Goal: Transaction & Acquisition: Purchase product/service

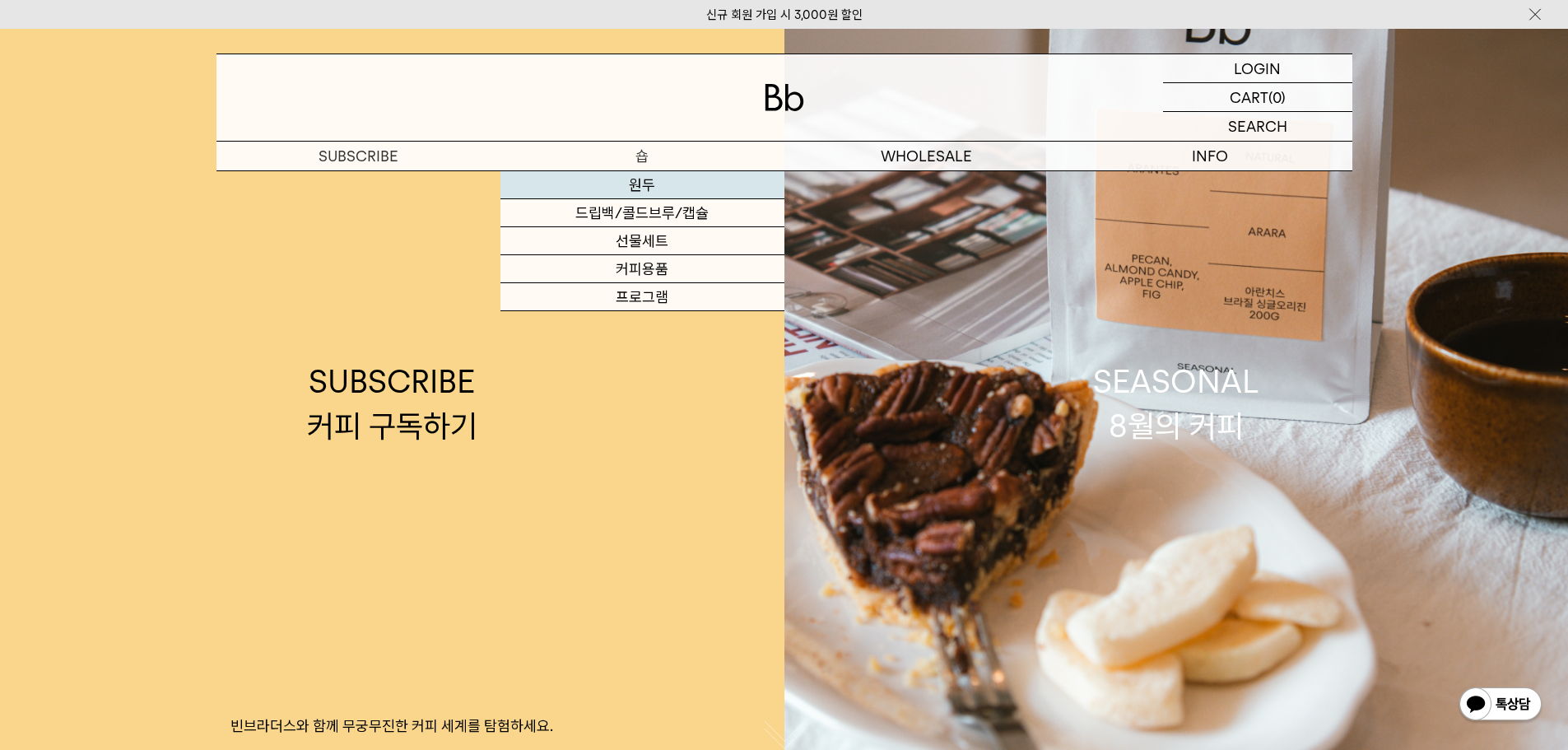
click at [644, 178] on link "원두" at bounding box center [642, 185] width 284 height 28
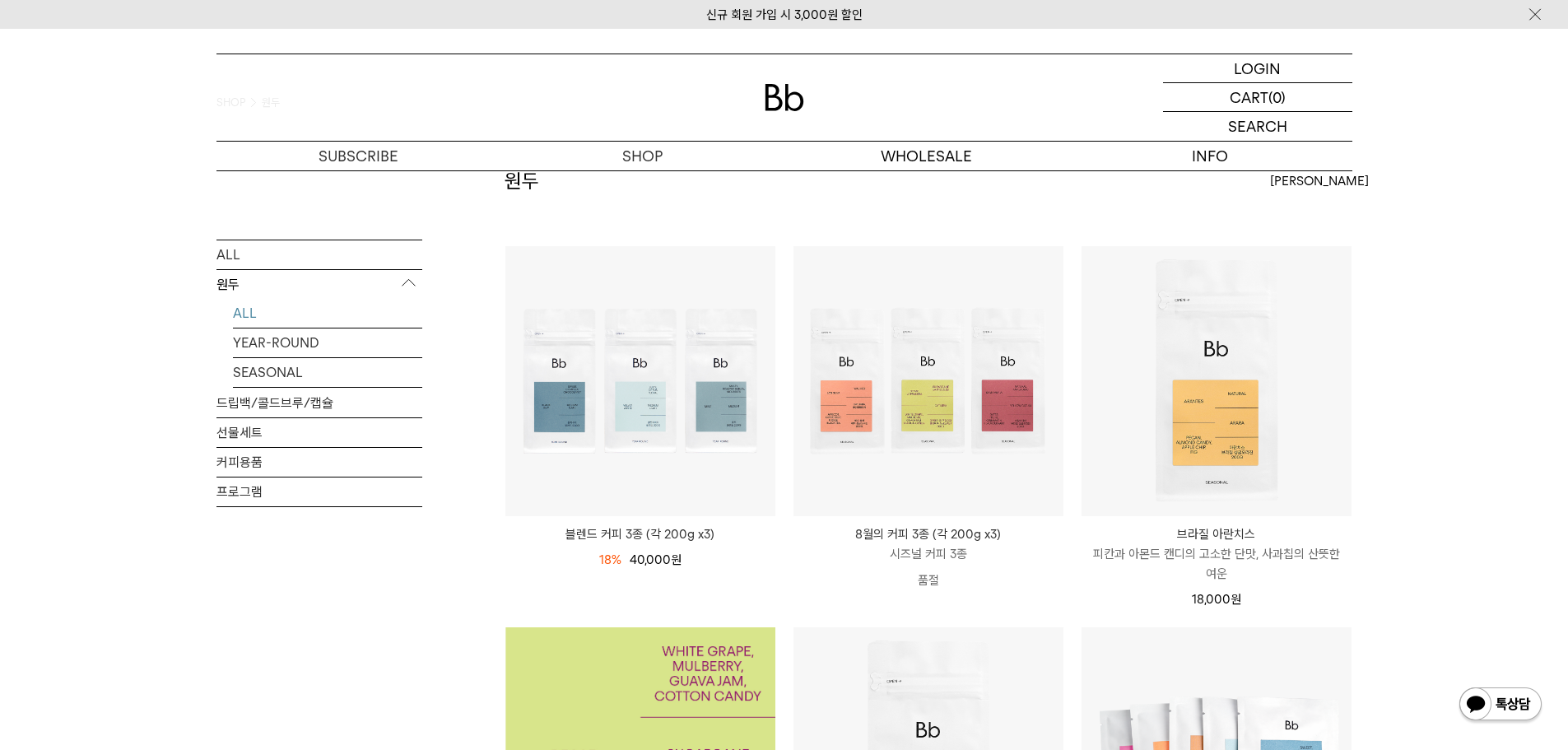
scroll to position [82, 0]
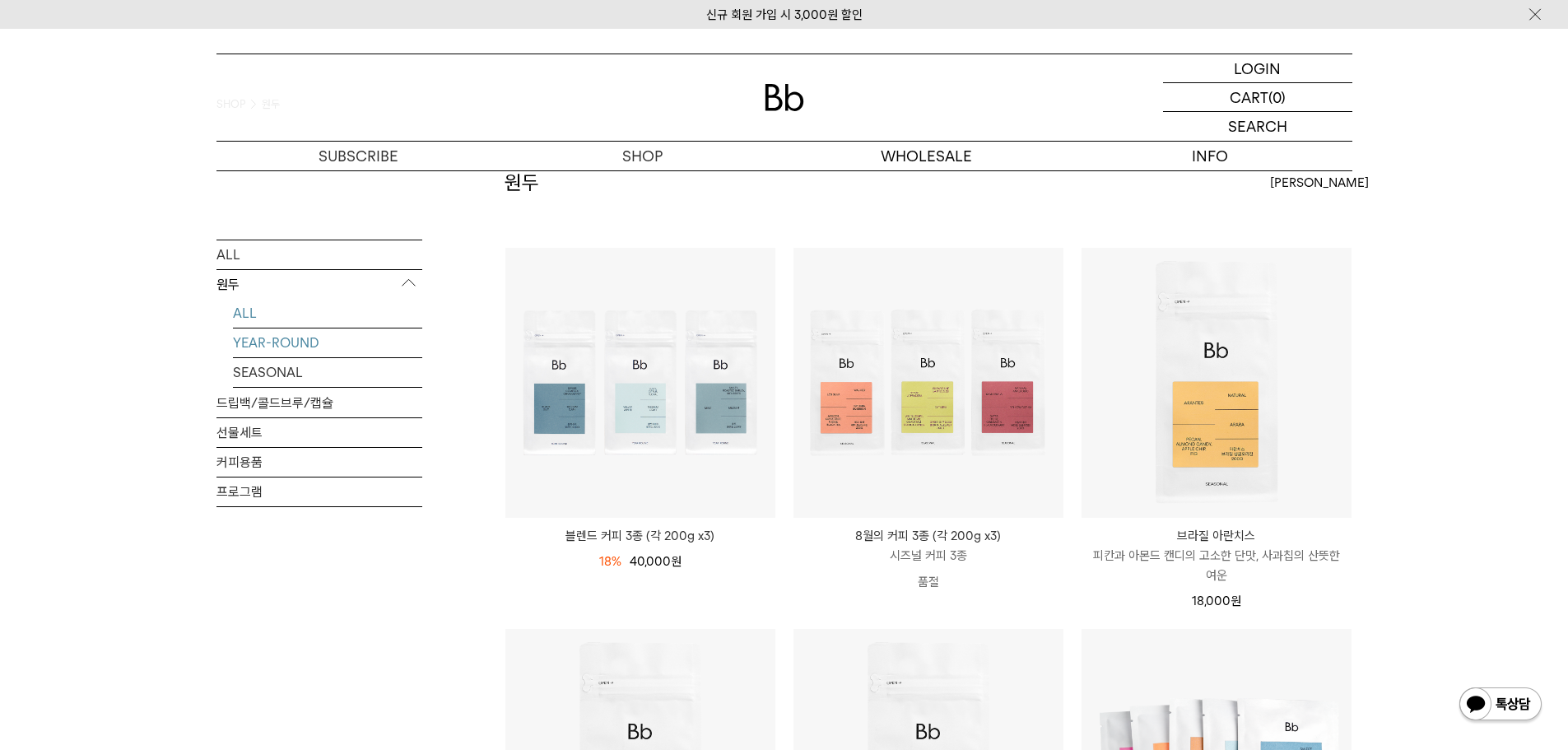
click at [311, 344] on link "YEAR-ROUND" at bounding box center [327, 341] width 189 height 29
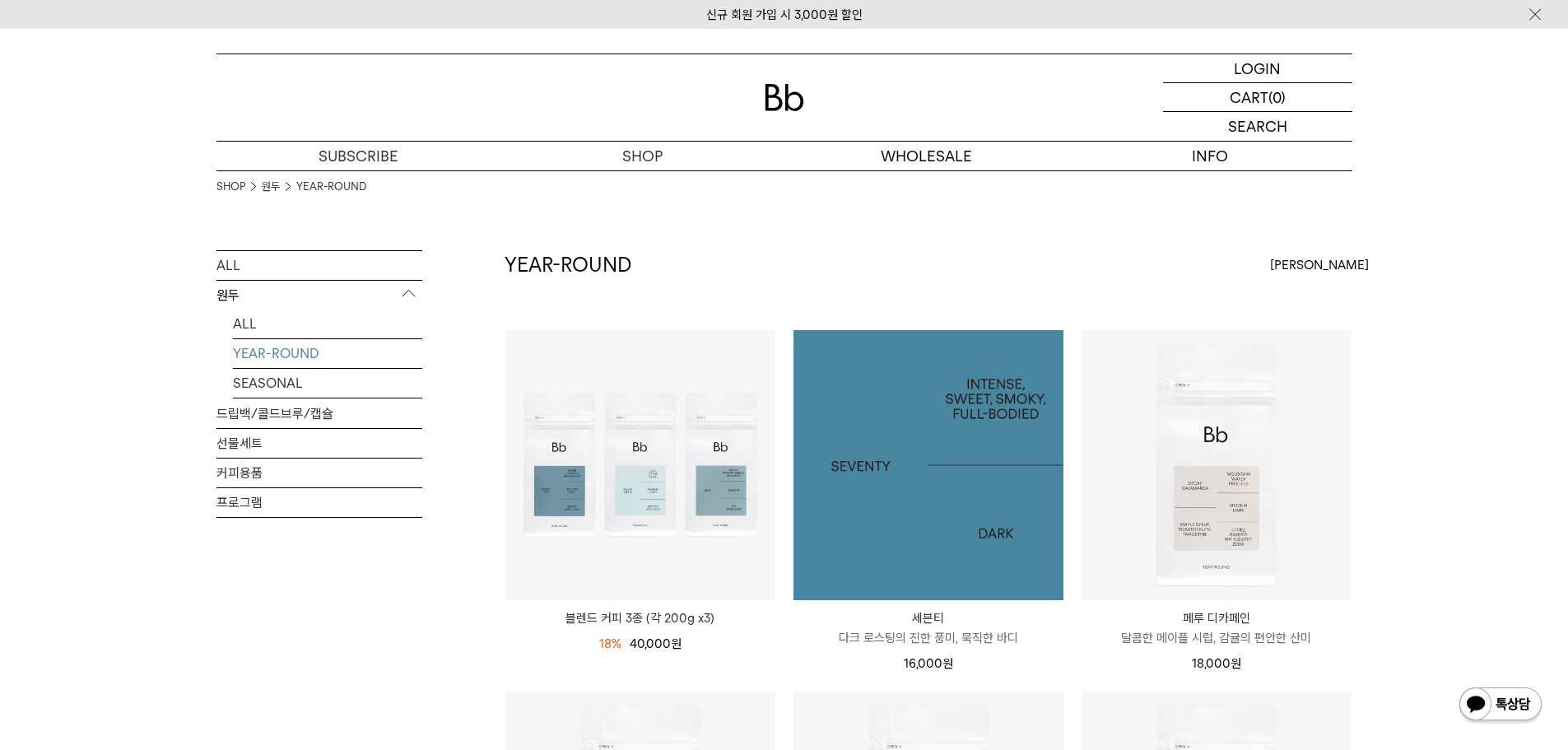
click at [1019, 396] on img at bounding box center [928, 464] width 270 height 270
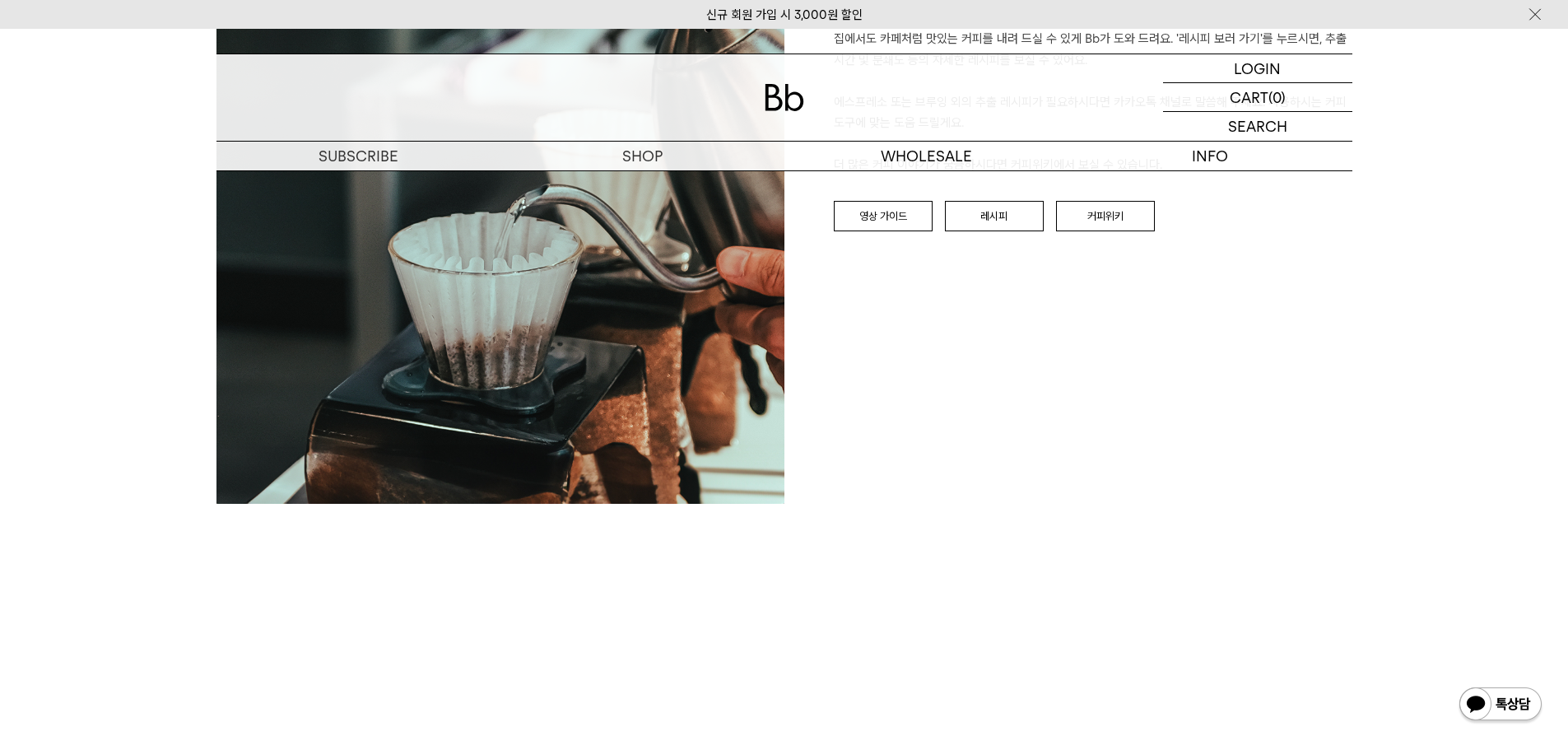
scroll to position [1810, 0]
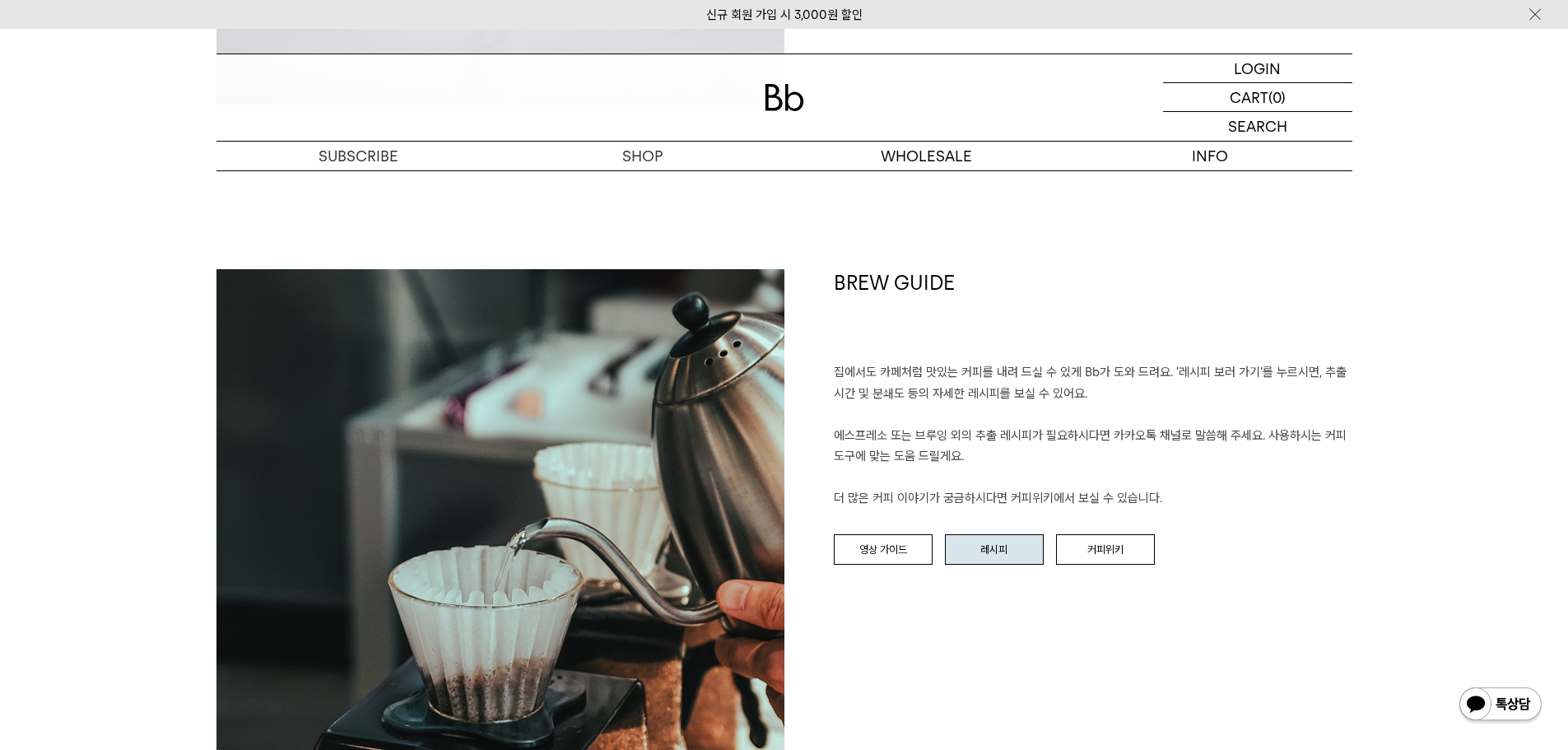
click at [988, 558] on link "레시피" at bounding box center [994, 549] width 99 height 31
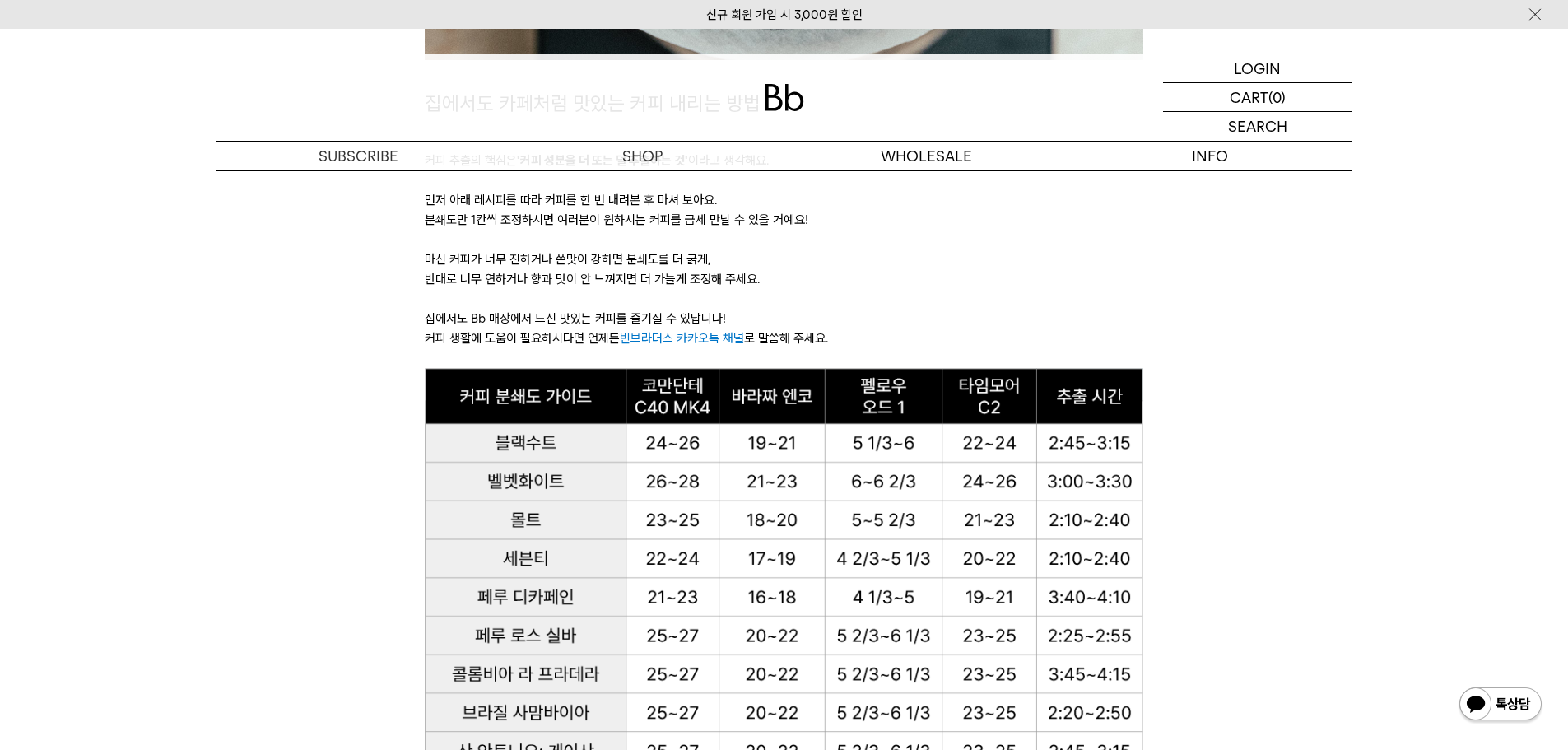
scroll to position [985, 0]
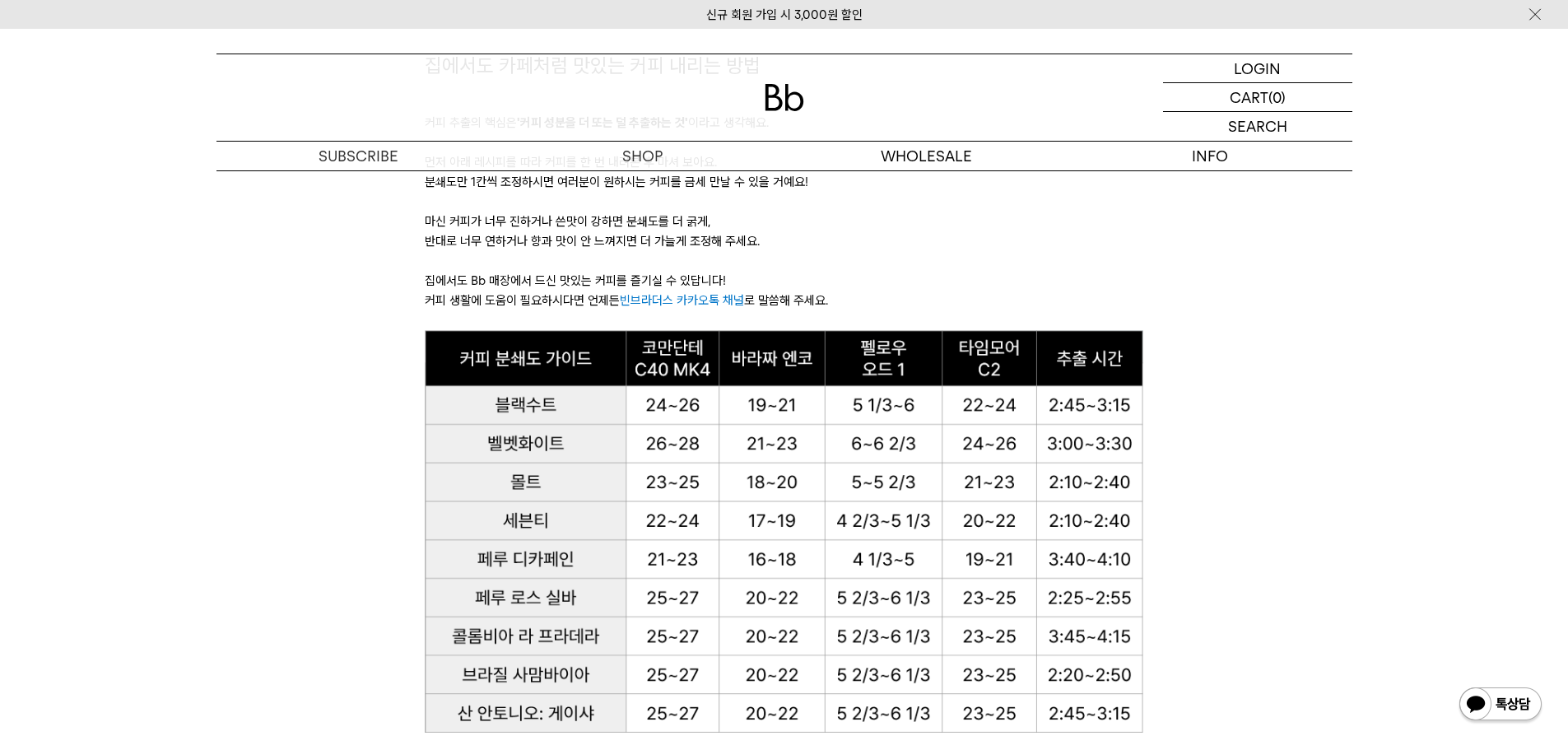
click at [648, 306] on span "빈브라더스 카카오톡 채널" at bounding box center [682, 299] width 124 height 15
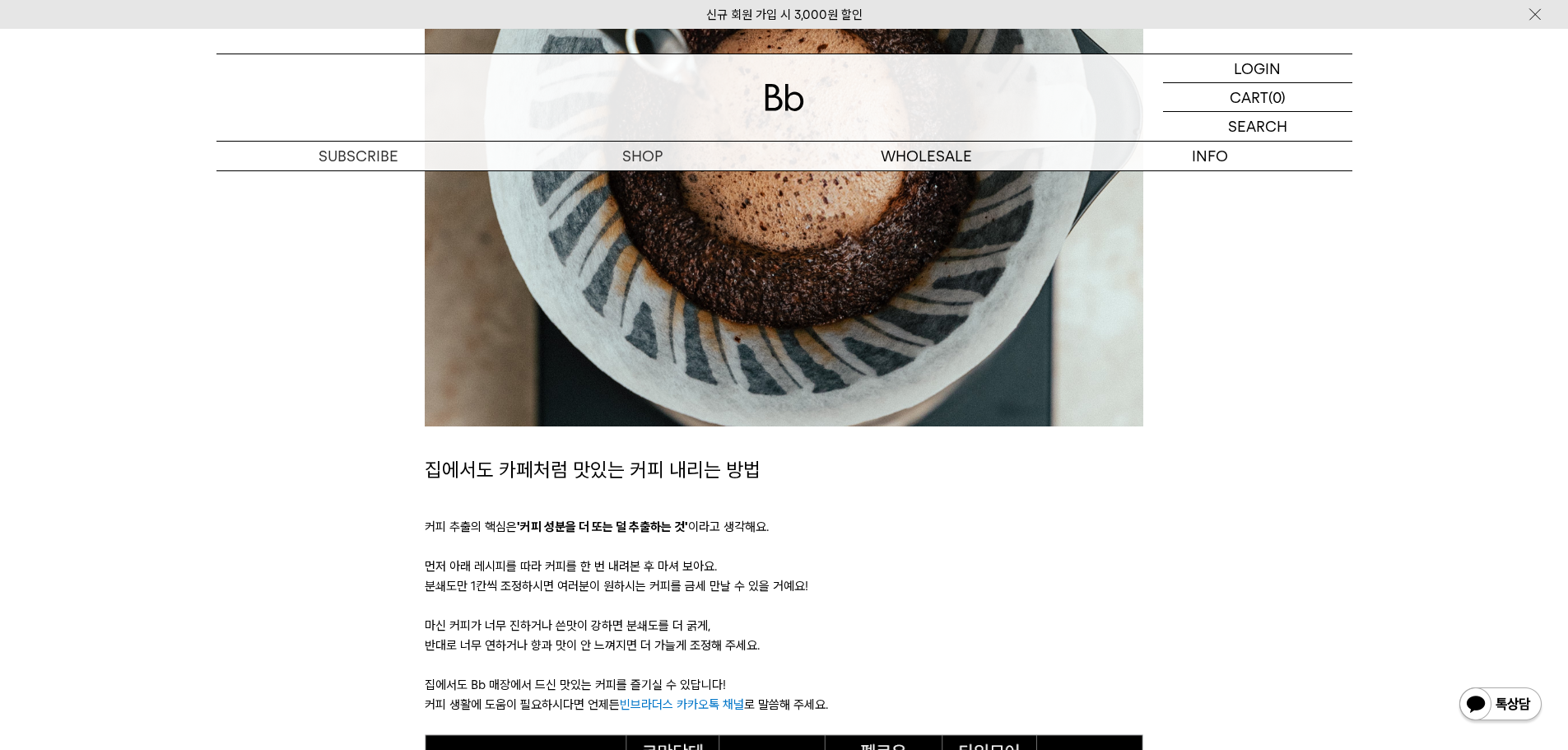
scroll to position [491, 0]
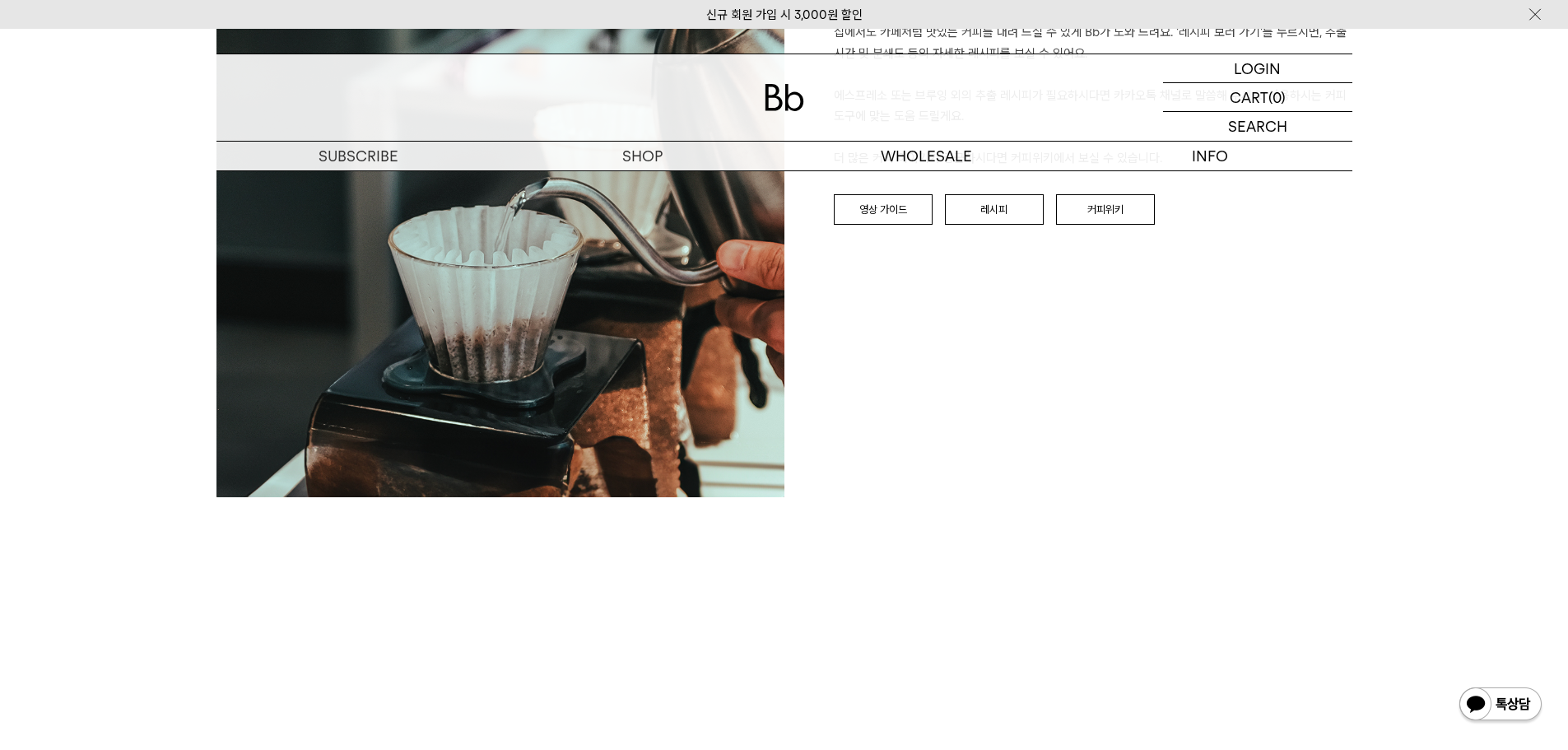
scroll to position [2110, 0]
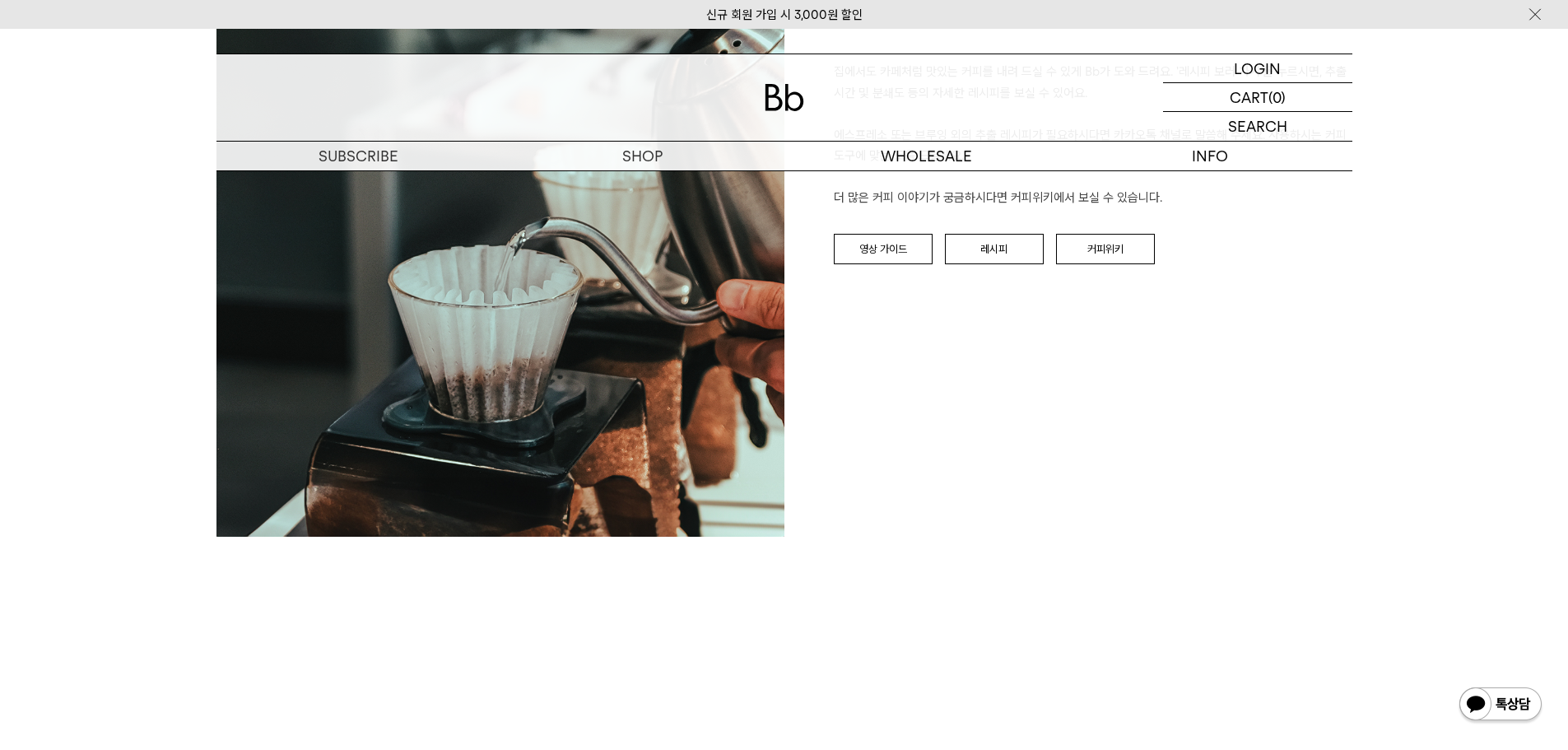
click at [891, 266] on div "BREW GUIDE 집에서도 카페처럼 맛있는 커피를 내려 드실 ﻿수 있게 Bb가 도와 드려요. '레시피 보러 가기'를 누르시면, 추출 시간 및…" at bounding box center [1068, 253] width 568 height 568
click at [891, 261] on link "영상 가이드" at bounding box center [883, 249] width 99 height 31
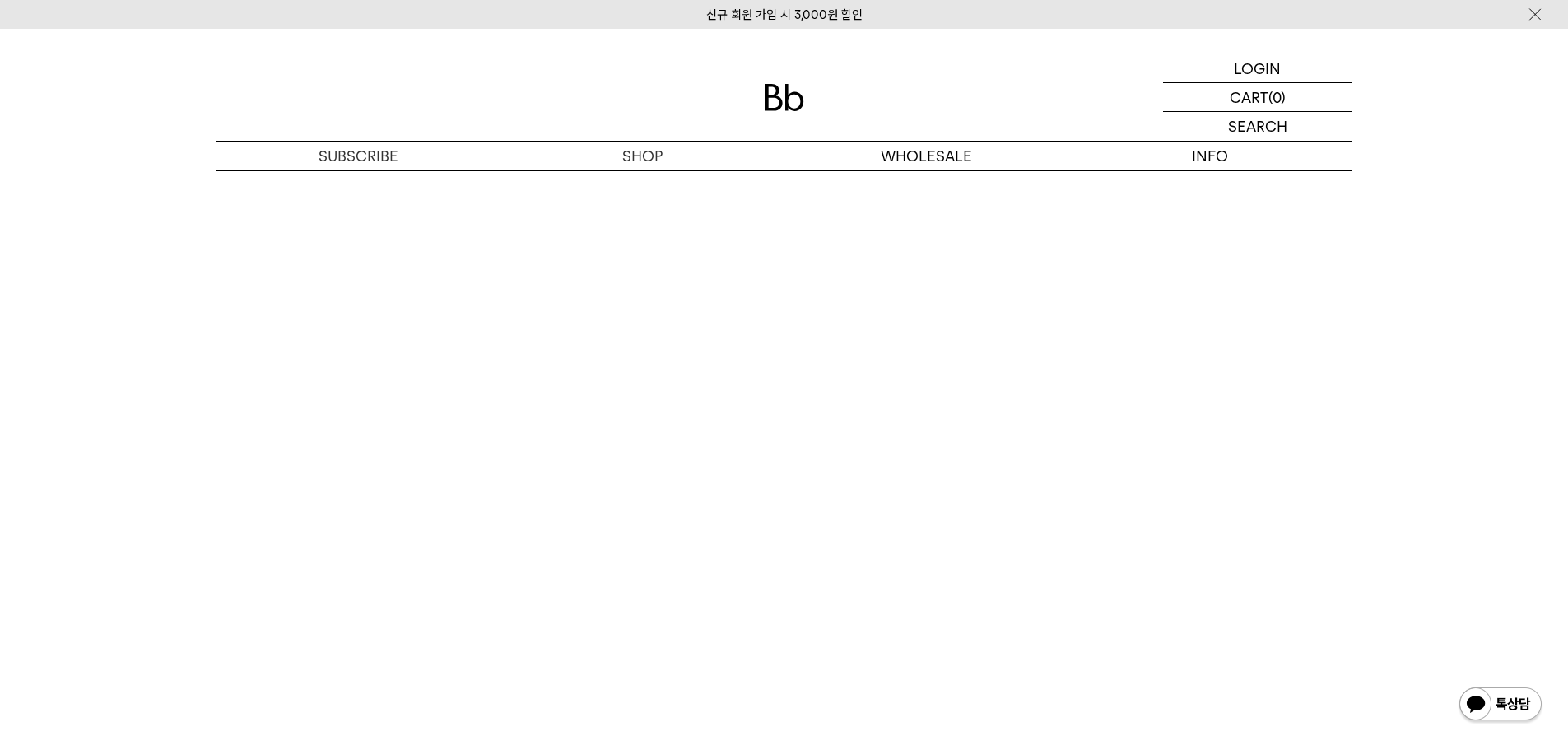
scroll to position [2822, 0]
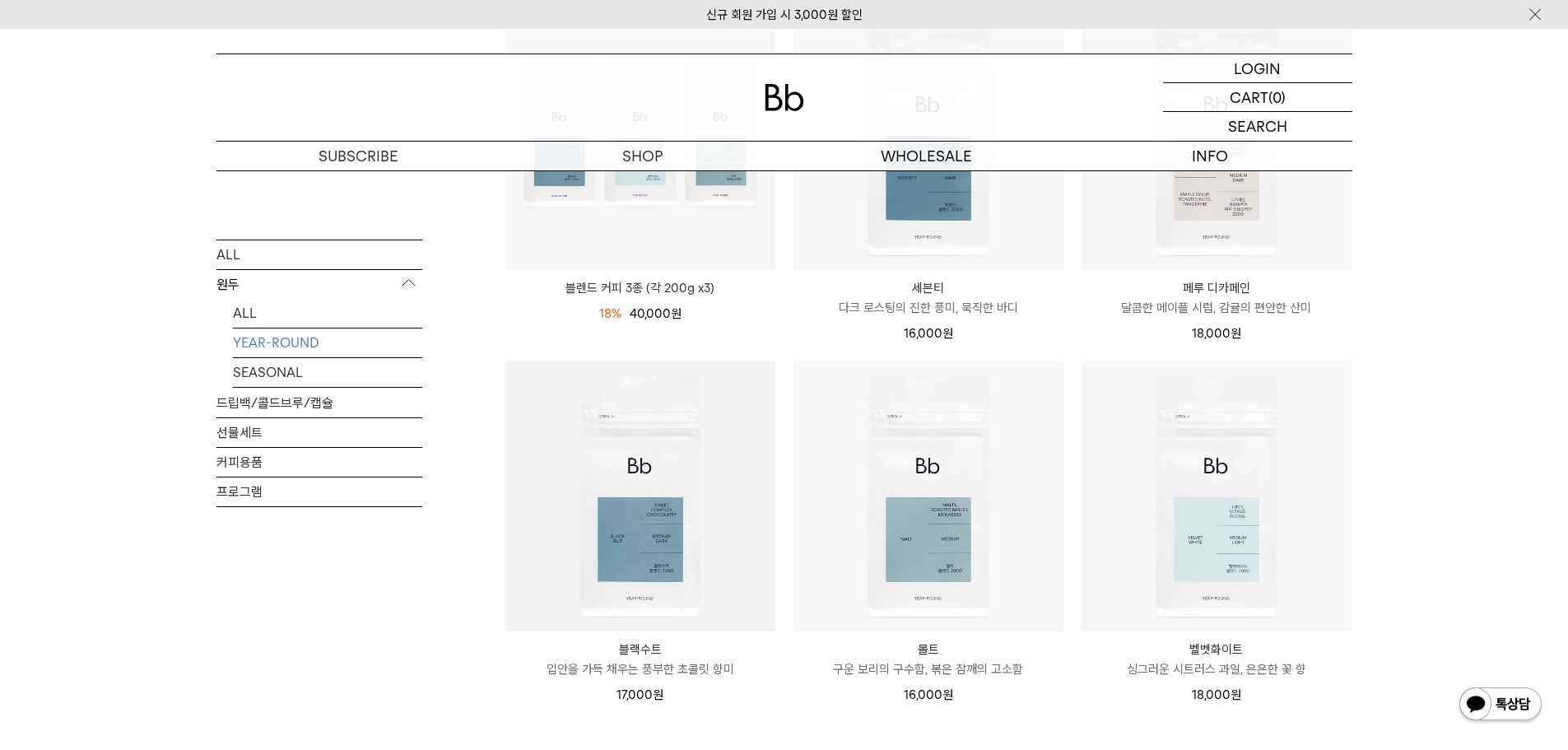
scroll to position [329, 0]
